Goal: Task Accomplishment & Management: Manage account settings

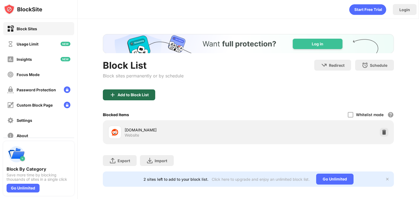
click at [136, 91] on div "Add to Block List" at bounding box center [129, 94] width 52 height 11
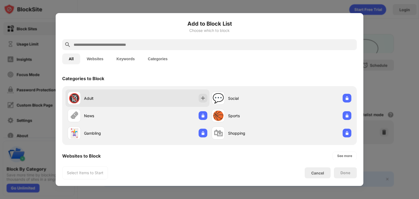
click at [118, 93] on div "🔞 Adult" at bounding box center [103, 98] width 70 height 13
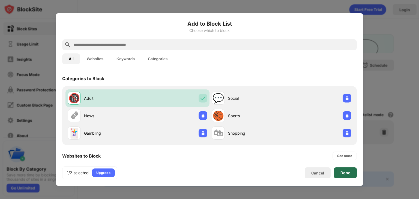
click at [339, 168] on div "Done" at bounding box center [345, 173] width 23 height 11
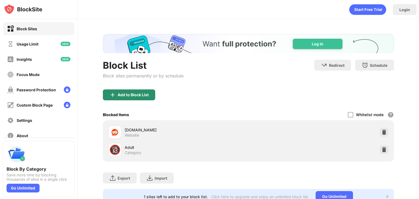
click at [133, 94] on div "Add to Block List" at bounding box center [133, 95] width 31 height 4
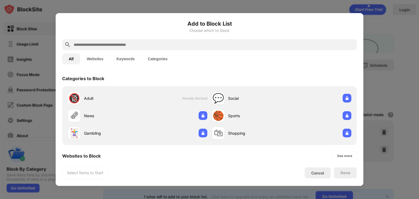
click at [183, 43] on input "text" at bounding box center [214, 44] width 282 height 7
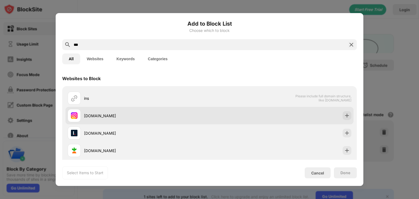
type input "***"
click at [148, 114] on div "[DOMAIN_NAME]" at bounding box center [147, 116] width 126 height 6
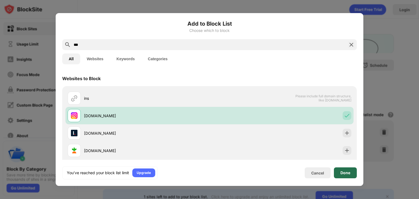
click at [345, 169] on div "Done" at bounding box center [345, 173] width 23 height 11
